Goal: Find contact information: Find contact information

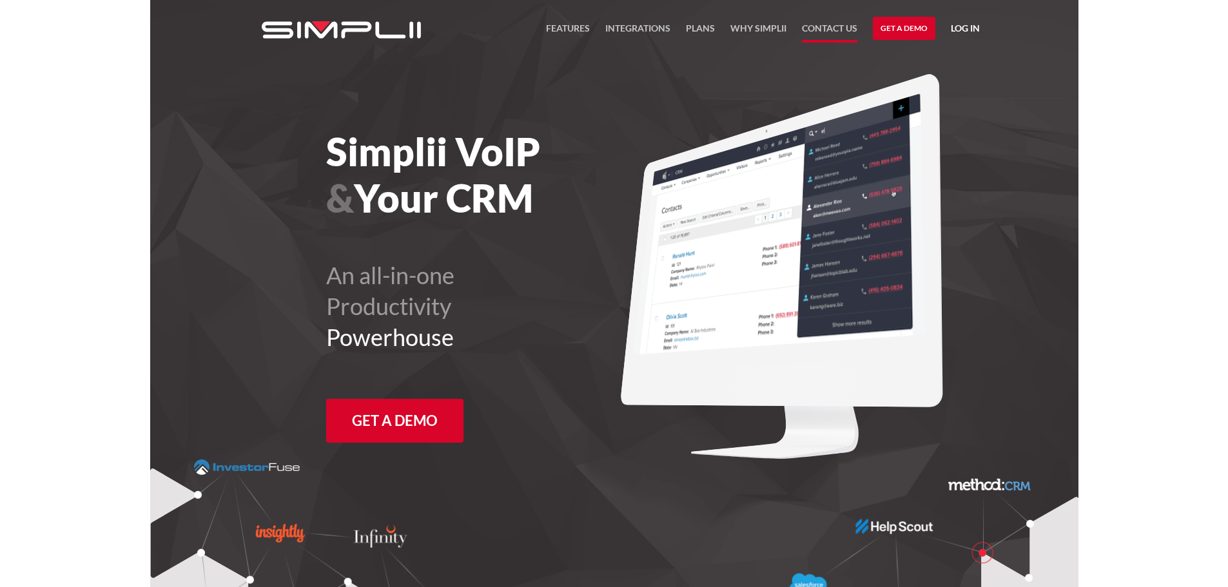
click at [832, 25] on link "Contact US" at bounding box center [829, 32] width 55 height 22
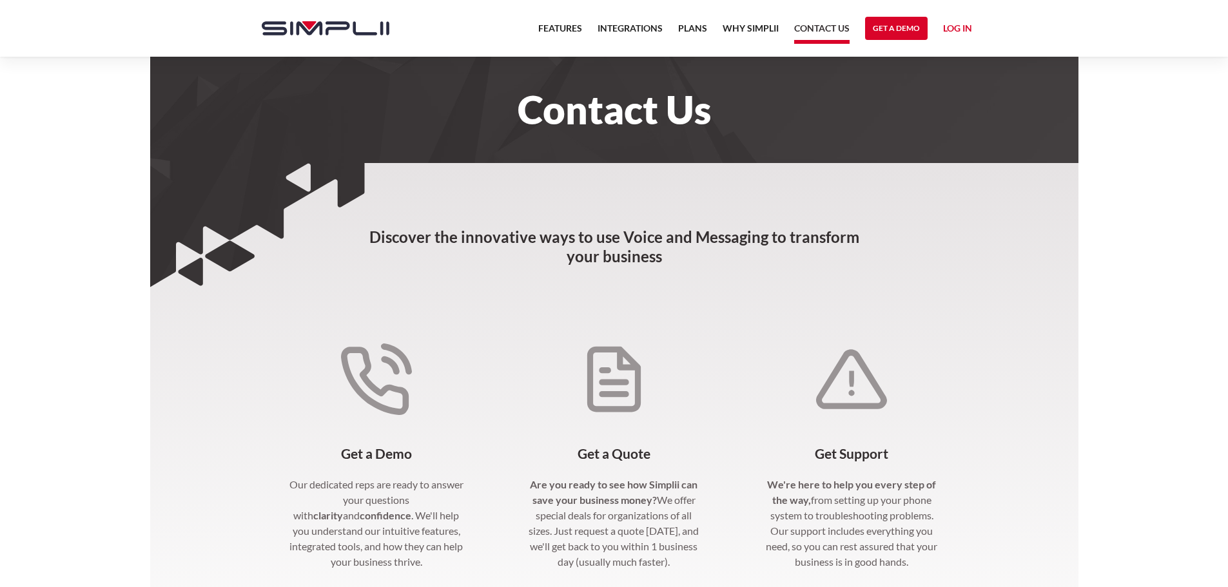
click at [951, 28] on link "Log in" at bounding box center [957, 30] width 29 height 19
